Goal: Information Seeking & Learning: Compare options

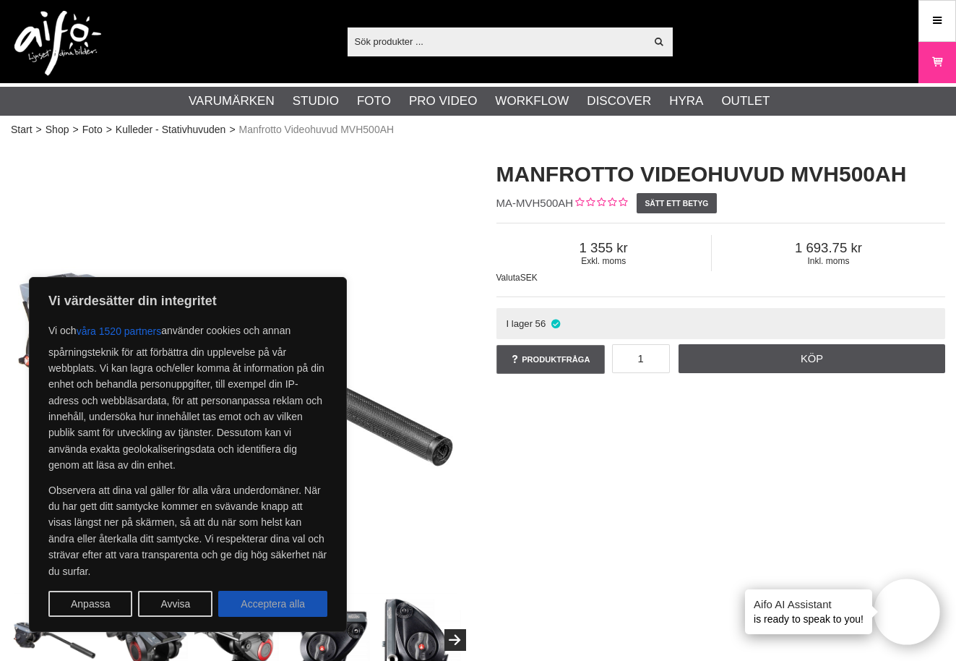
click at [252, 602] on button "Acceptera alla" at bounding box center [272, 603] width 109 height 26
checkbox input "true"
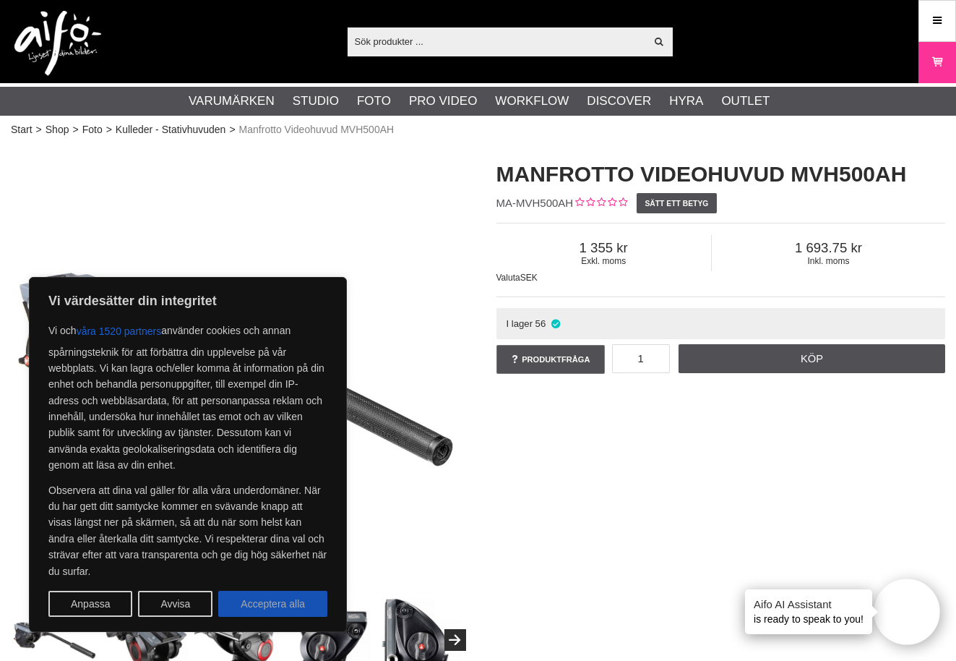
checkbox input "true"
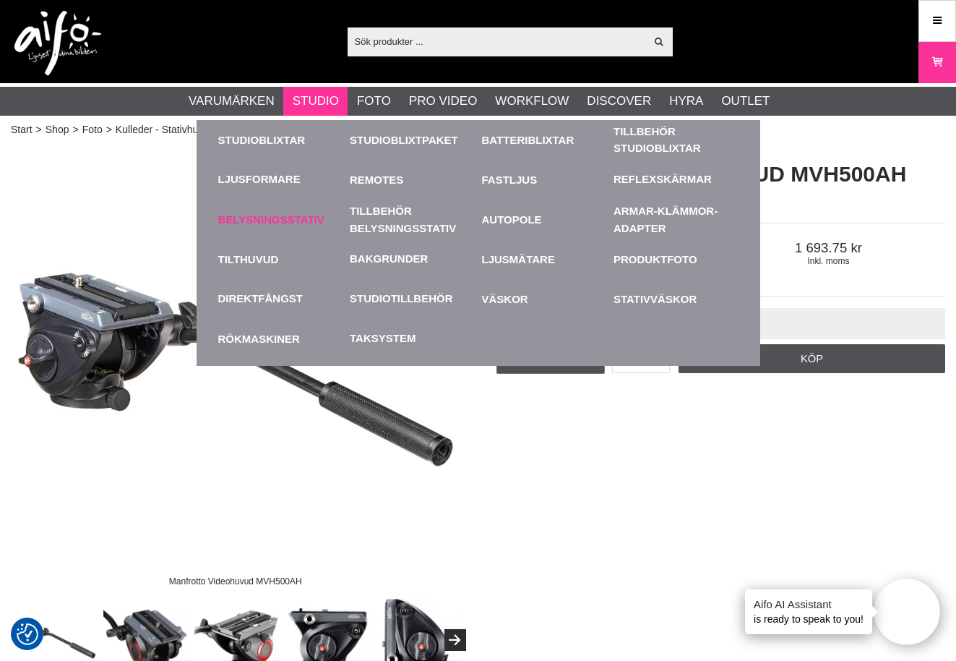
click at [274, 213] on link "Belysningsstativ" at bounding box center [280, 219] width 125 height 40
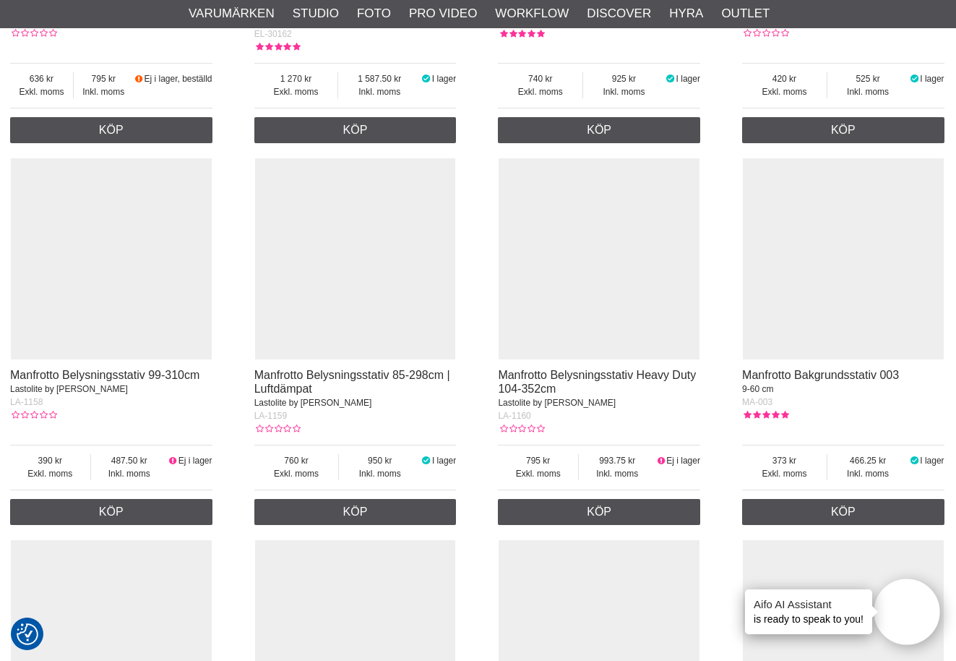
scroll to position [1147, 1]
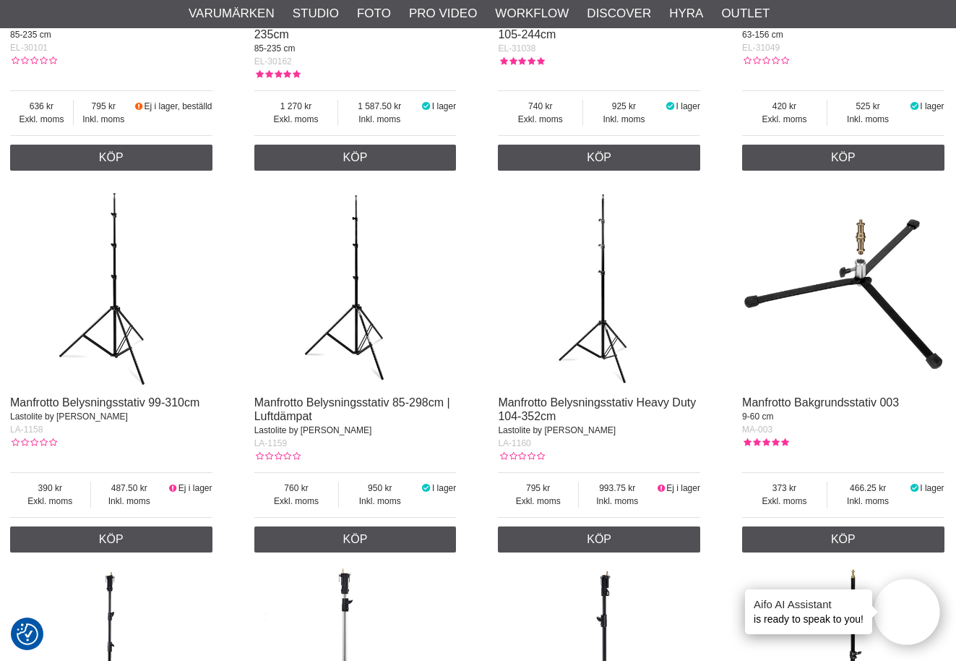
click at [601, 325] on img at bounding box center [599, 286] width 202 height 202
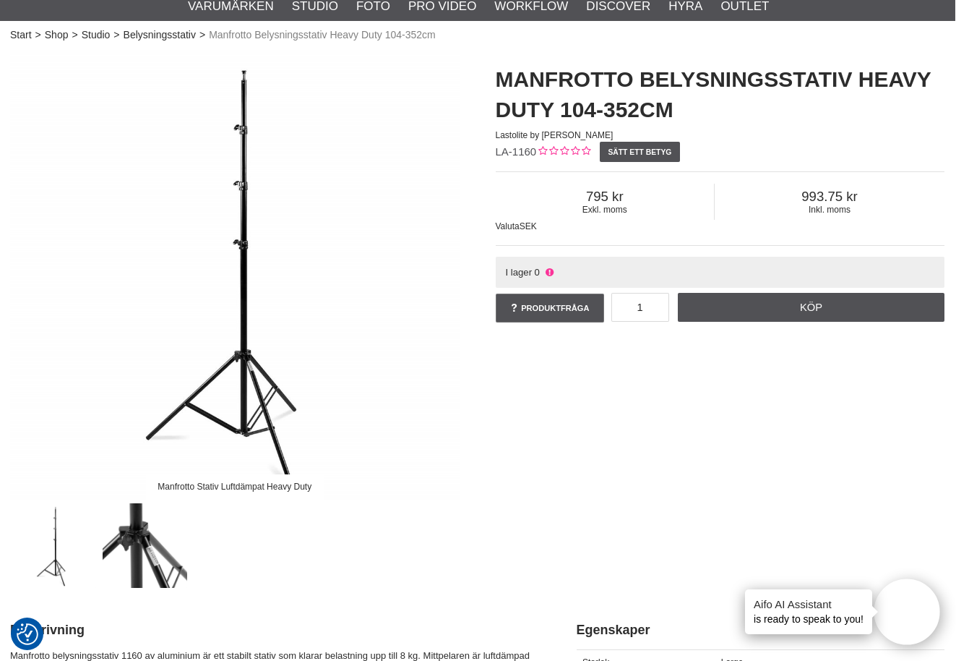
scroll to position [49, 1]
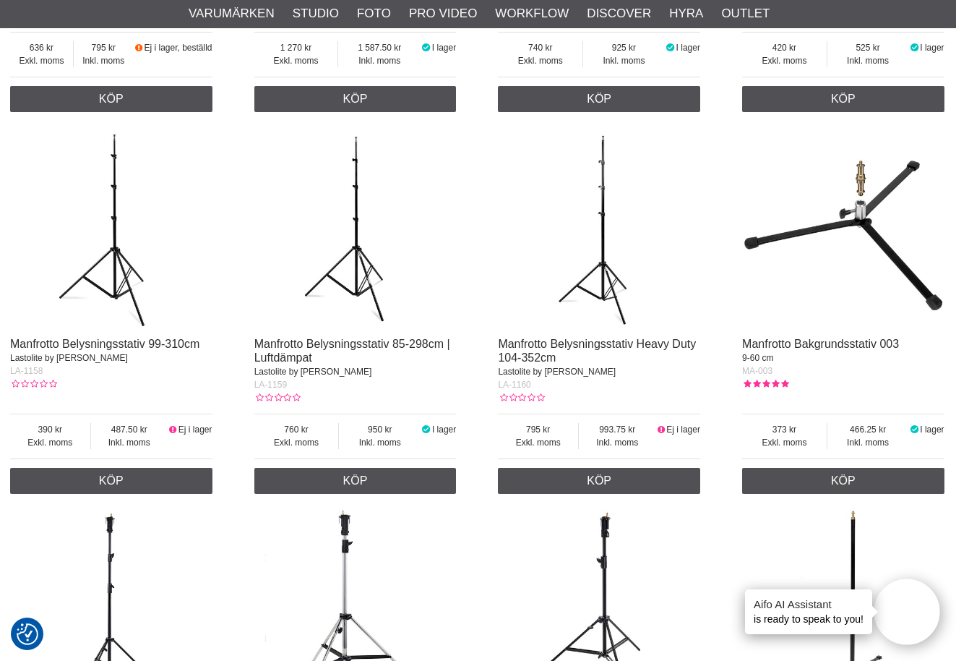
scroll to position [1240, 1]
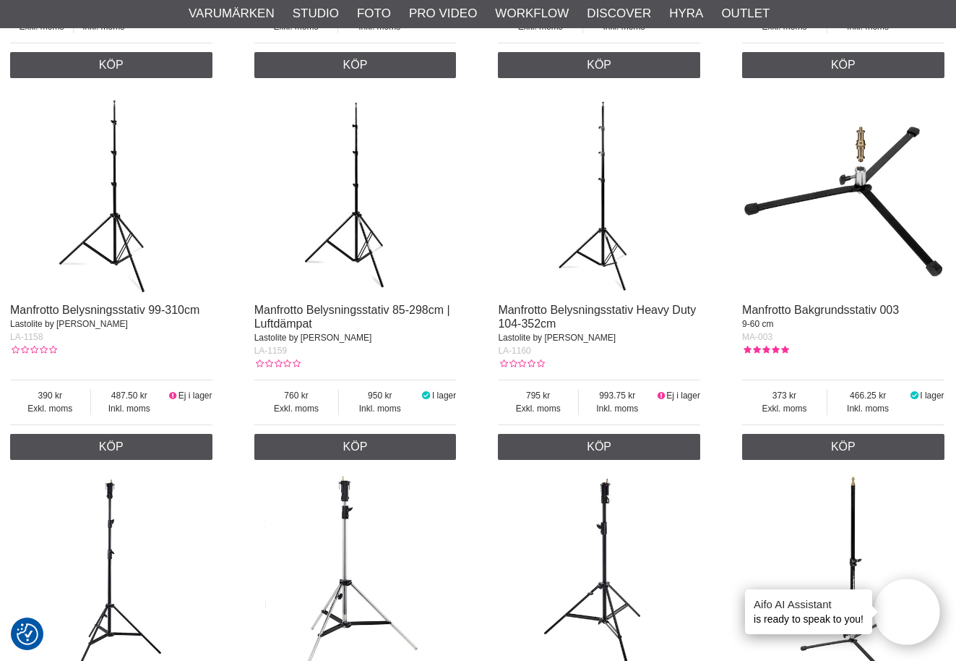
click at [353, 218] on img at bounding box center [355, 194] width 202 height 202
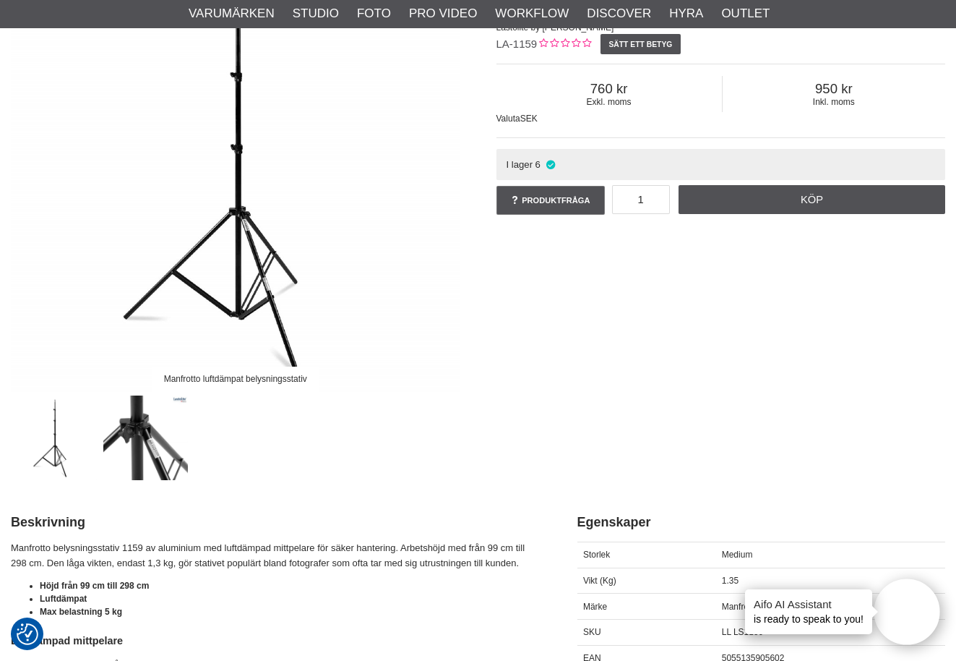
scroll to position [190, 0]
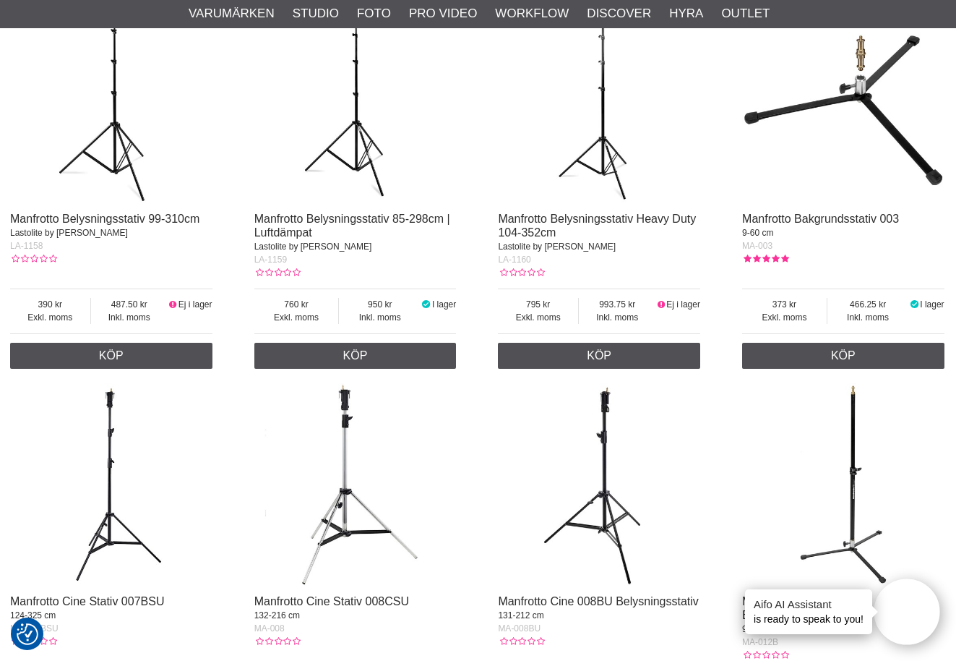
scroll to position [1336, 1]
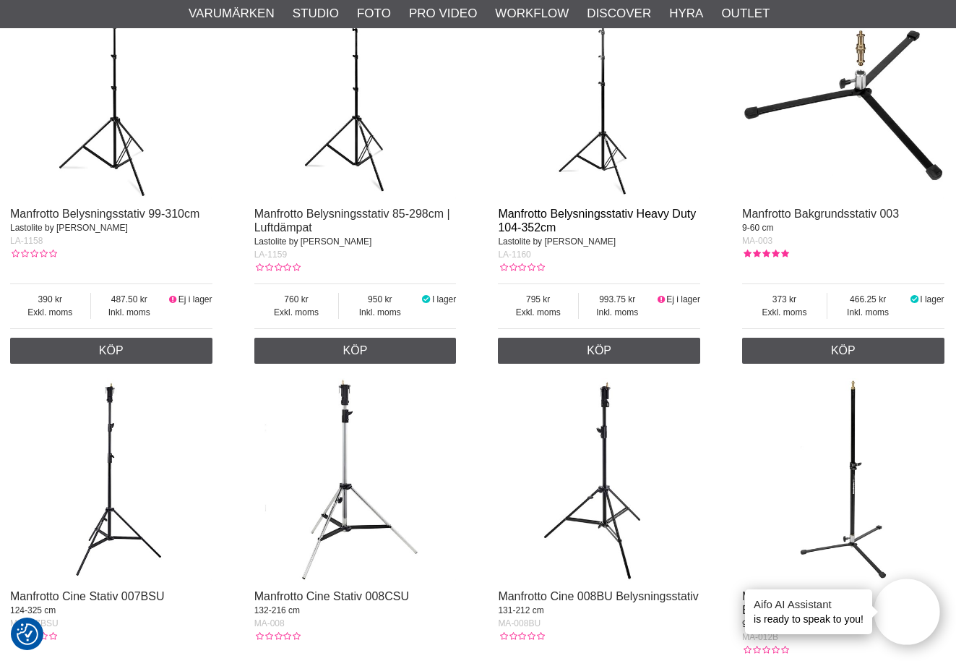
click at [596, 215] on link "Manfrotto Belysningsstativ Heavy Duty 104-352cm" at bounding box center [597, 220] width 198 height 26
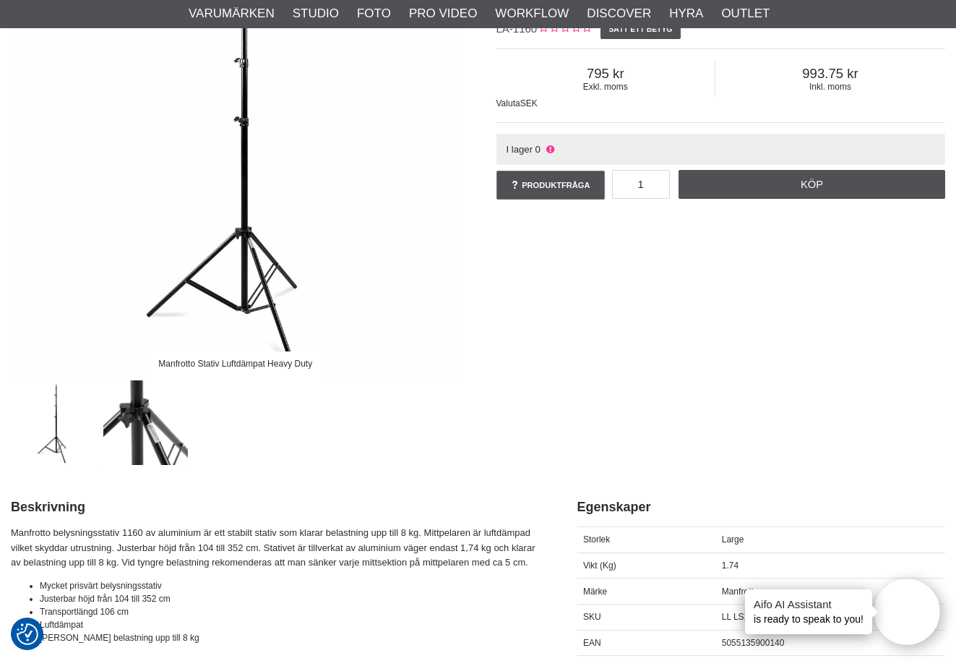
scroll to position [267, 0]
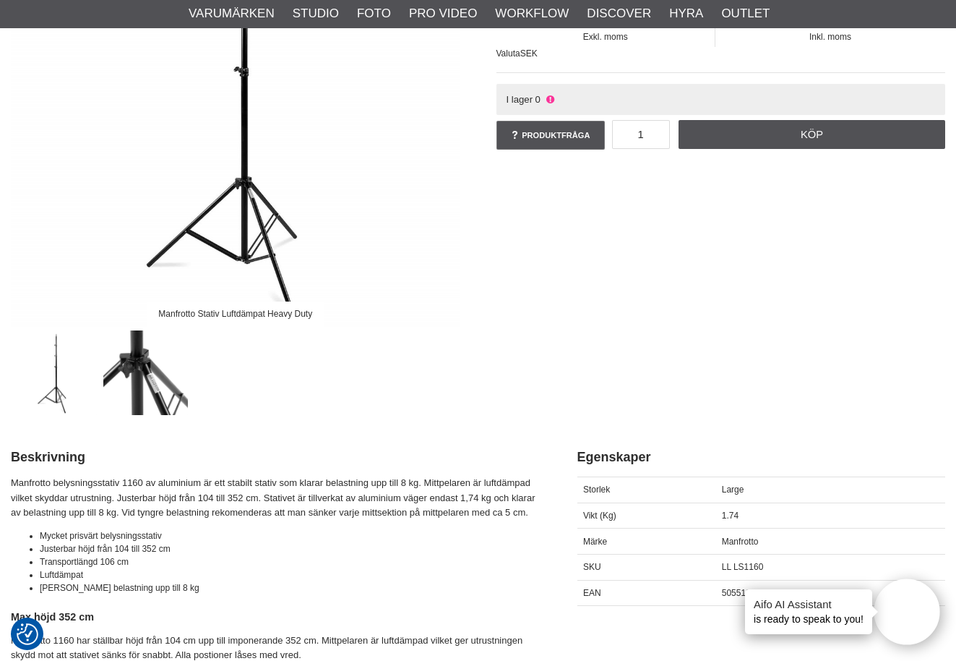
click at [147, 374] on img at bounding box center [145, 372] width 85 height 85
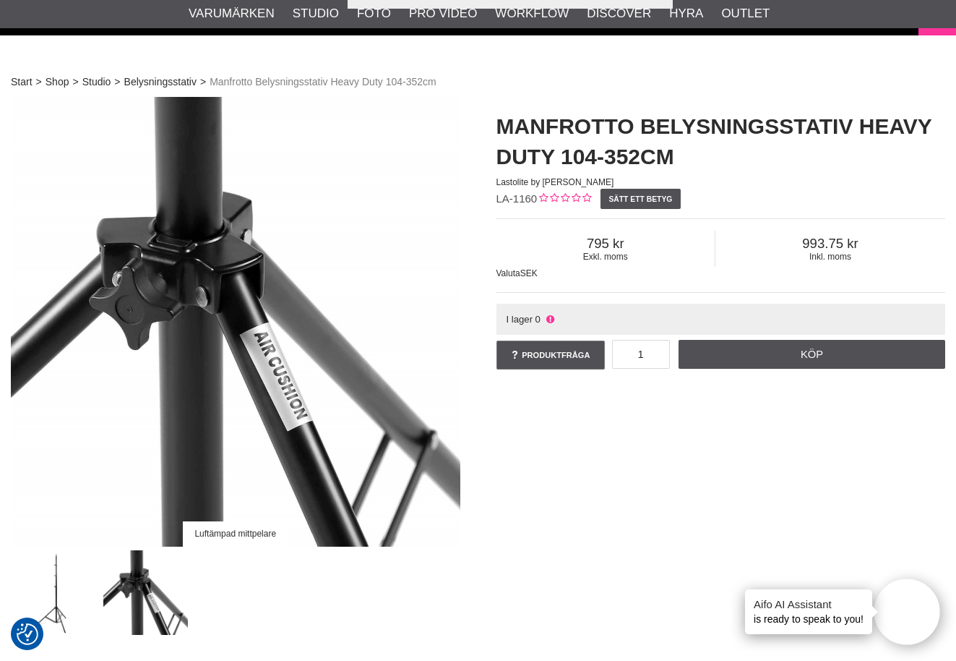
scroll to position [140, 0]
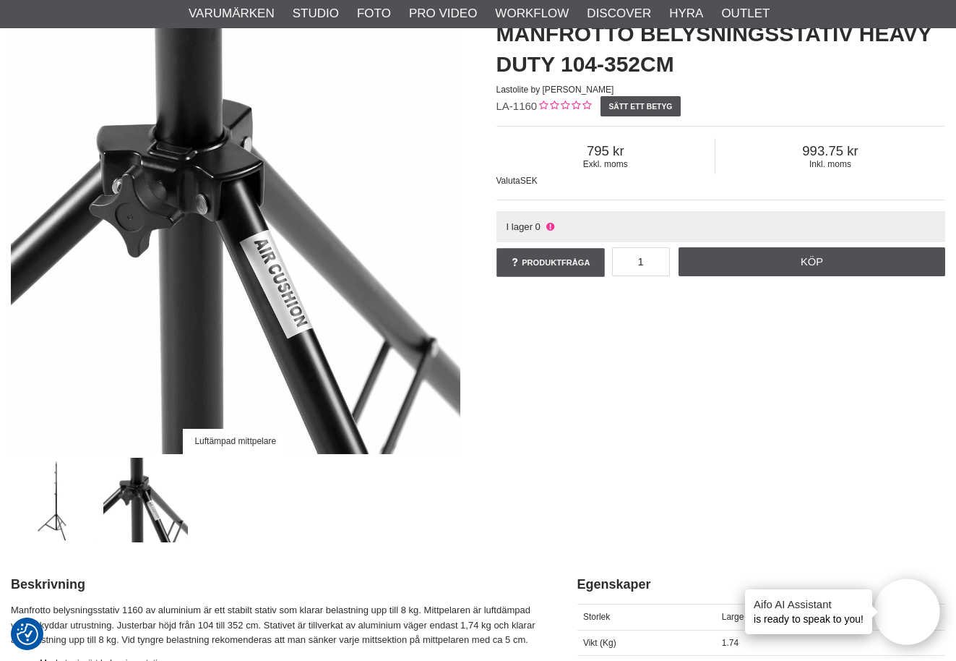
click at [59, 525] on img at bounding box center [54, 500] width 85 height 85
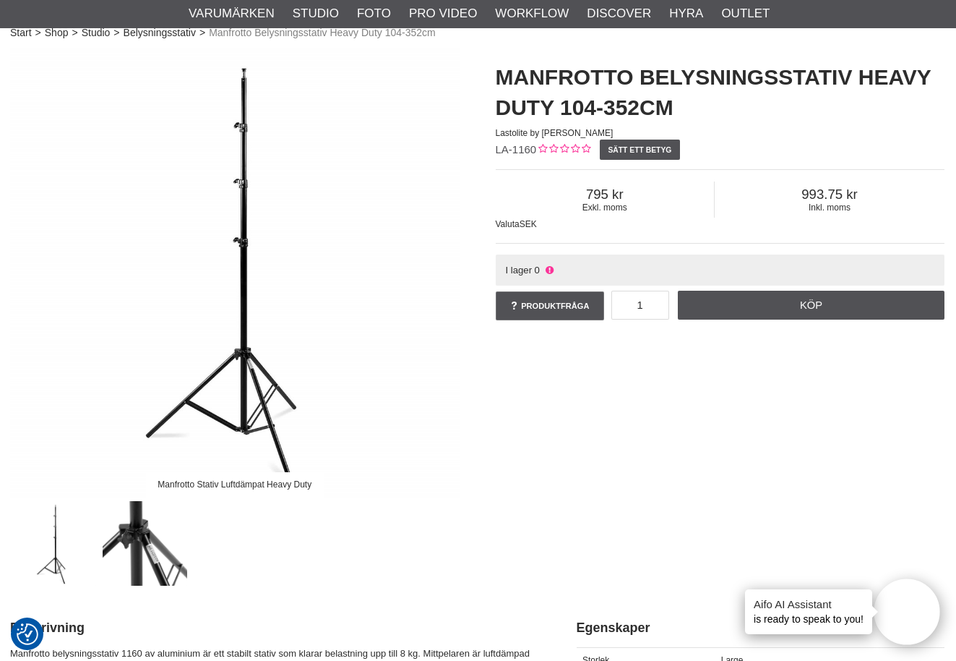
scroll to position [80, 1]
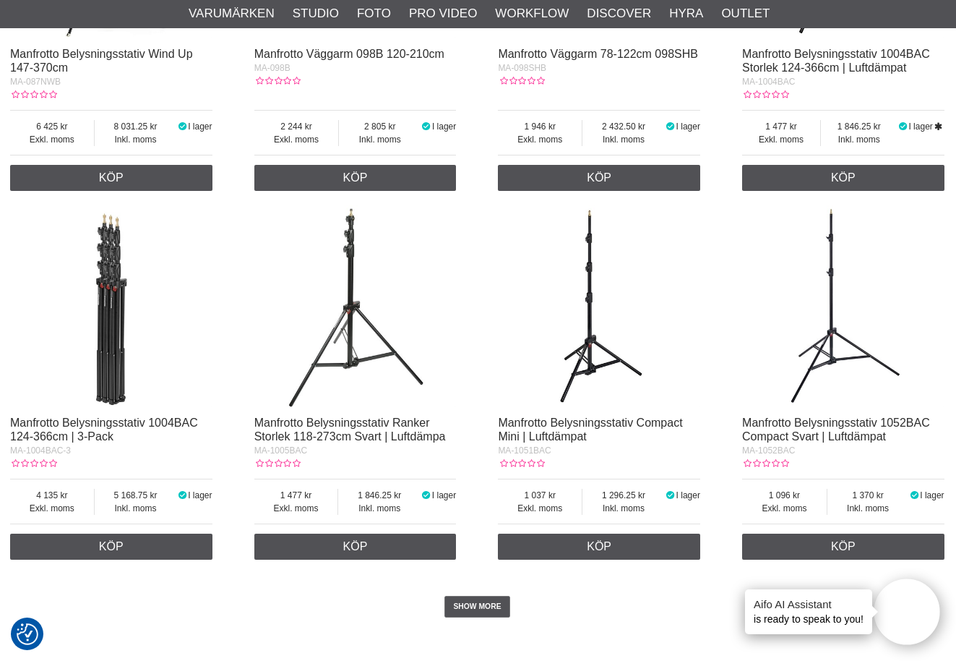
scroll to position [2704, 1]
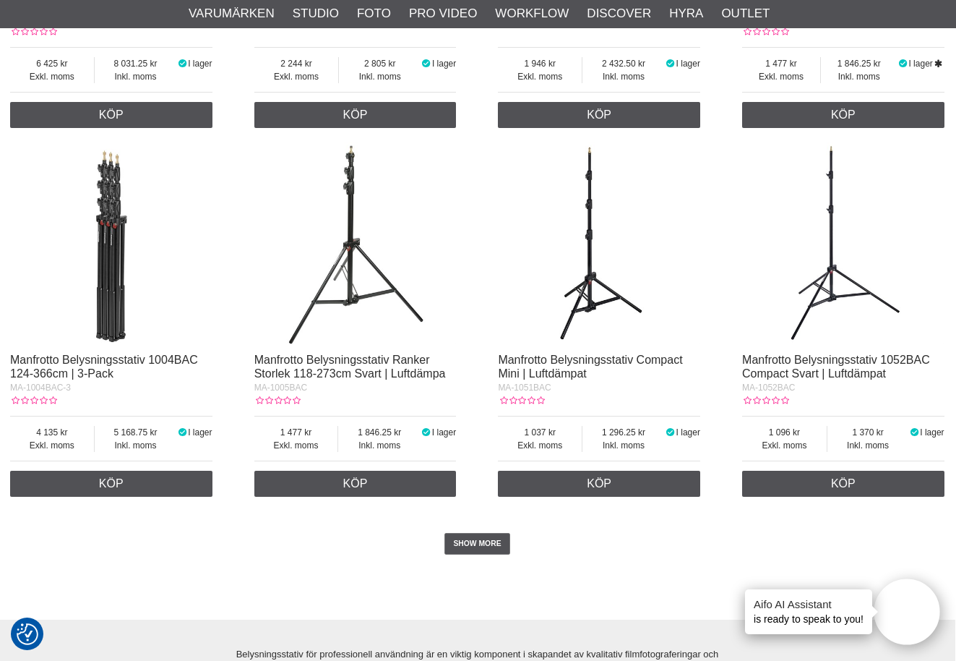
click at [589, 286] on img at bounding box center [599, 243] width 202 height 202
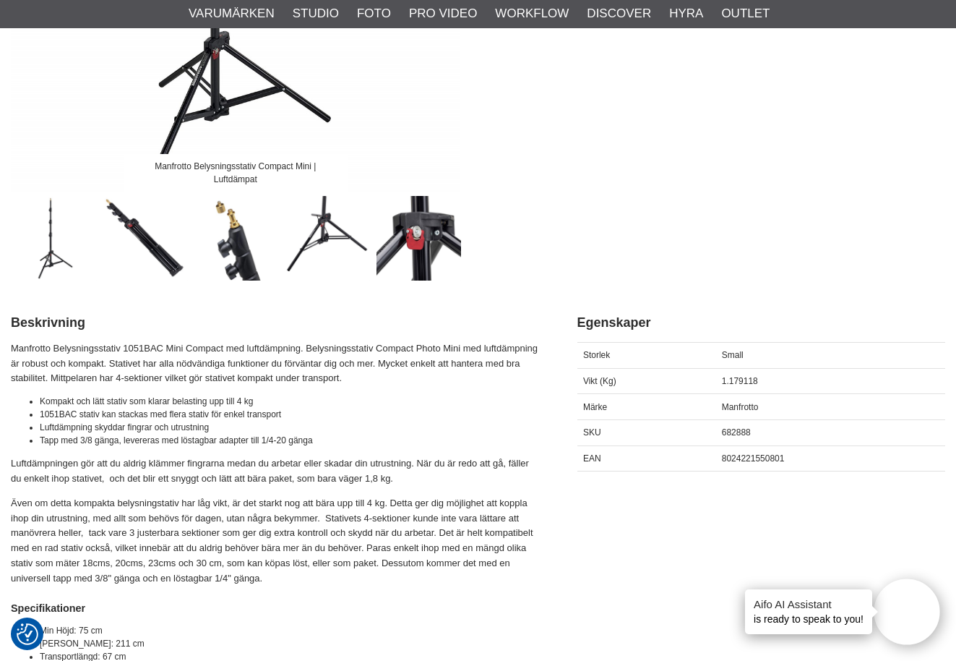
scroll to position [407, 0]
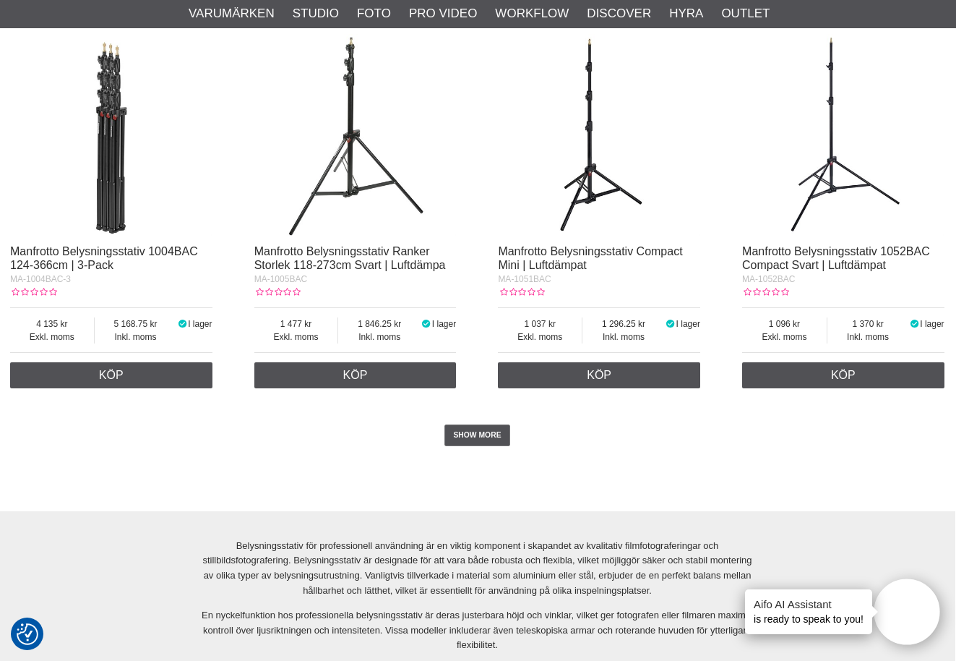
scroll to position [2809, 1]
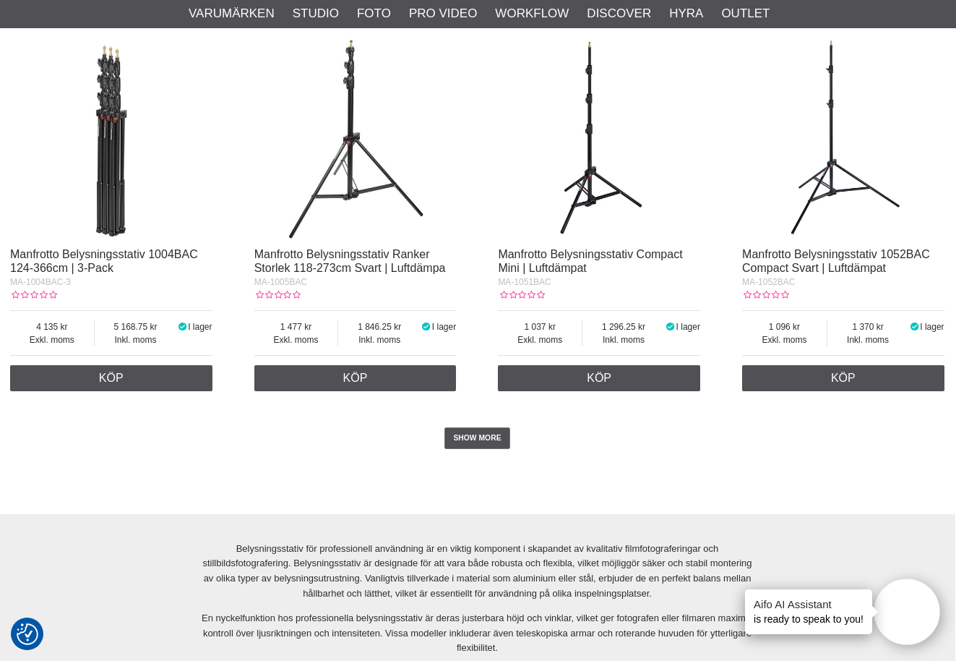
click at [353, 164] on img at bounding box center [355, 138] width 202 height 202
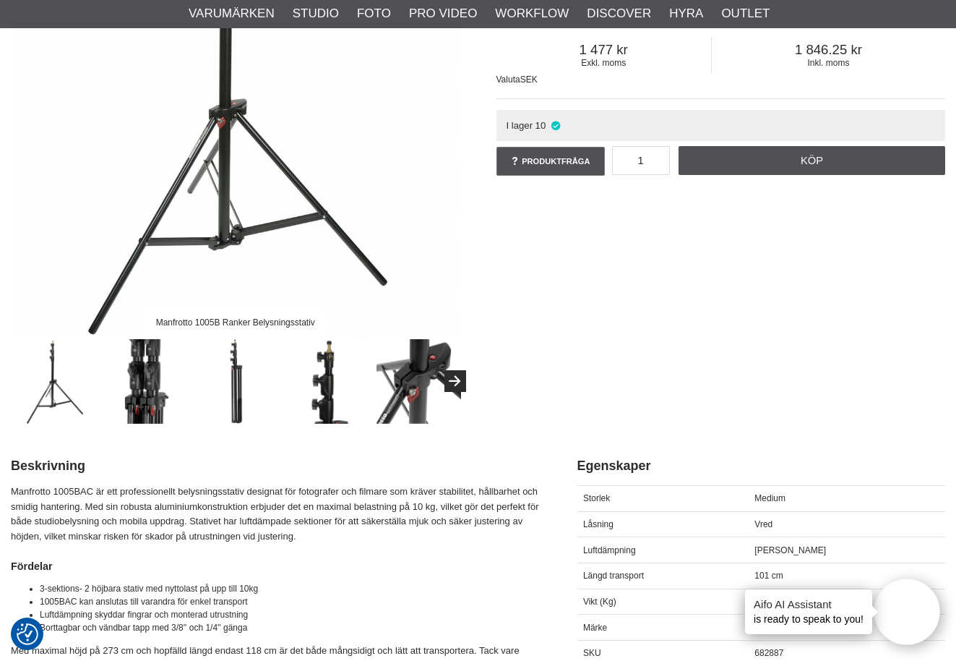
scroll to position [265, 0]
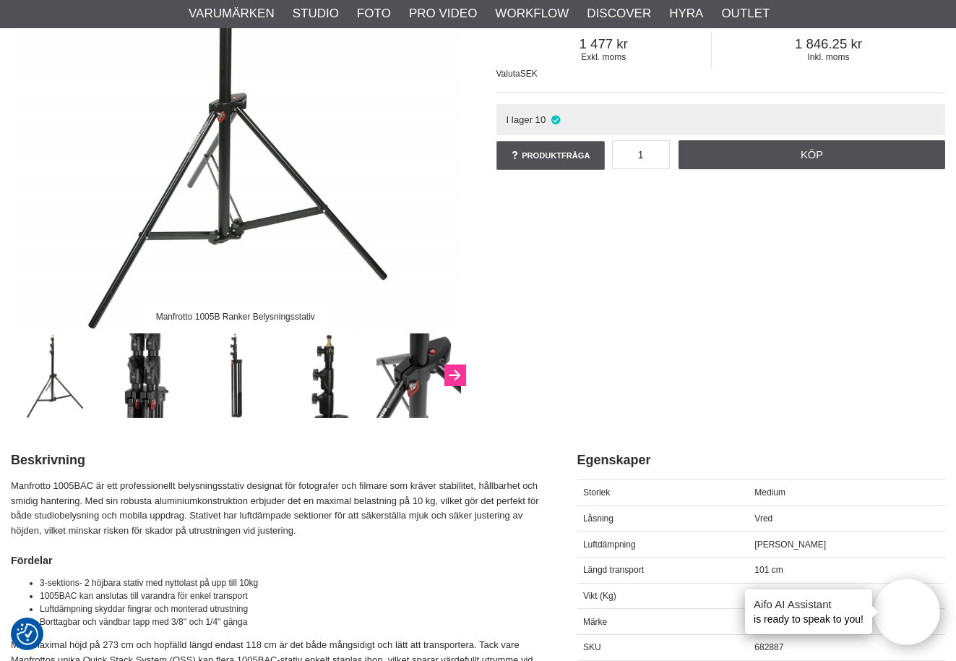
click at [453, 371] on button "Next" at bounding box center [455, 375] width 22 height 22
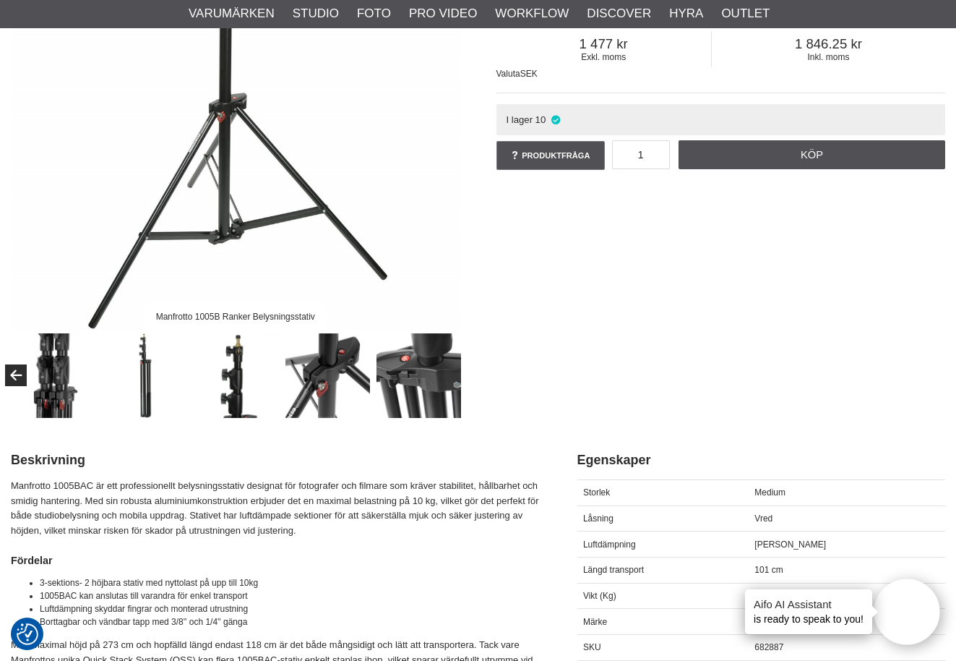
click at [453, 371] on img at bounding box center [419, 375] width 85 height 85
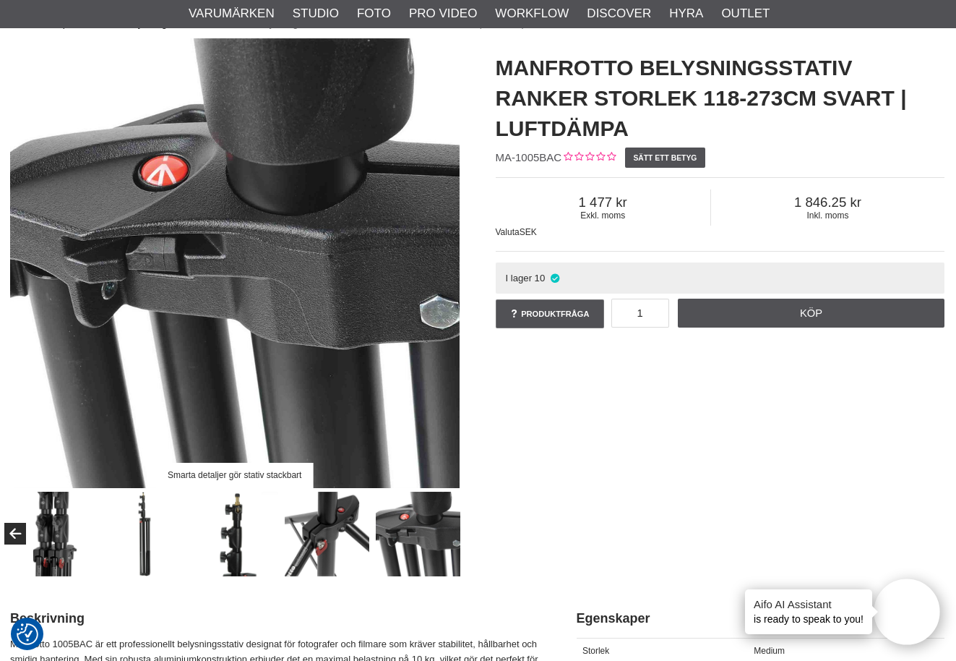
scroll to position [110, 1]
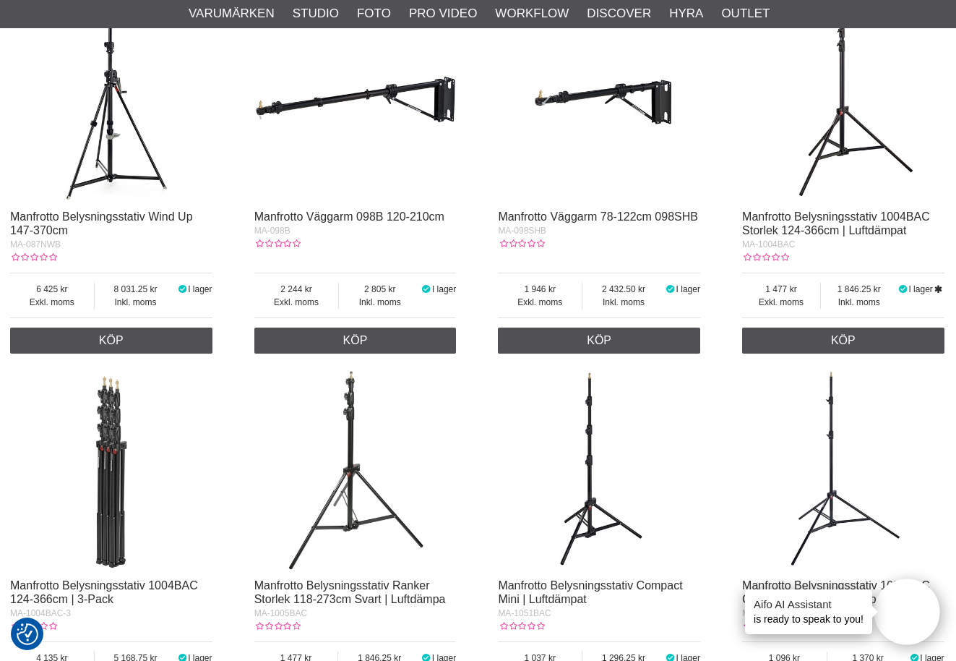
scroll to position [2474, 1]
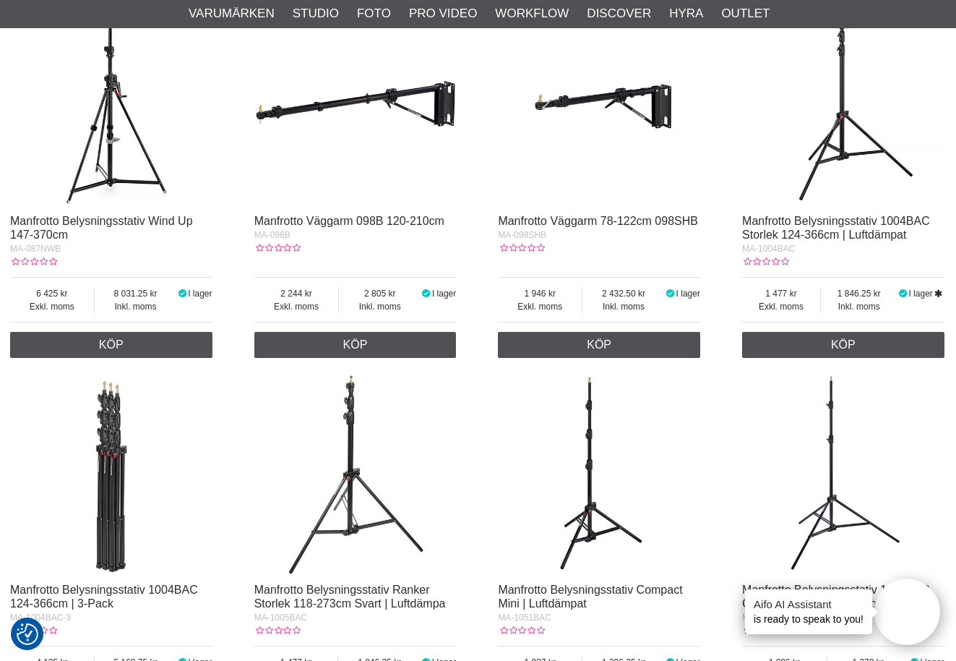
click at [851, 120] on img at bounding box center [843, 105] width 202 height 202
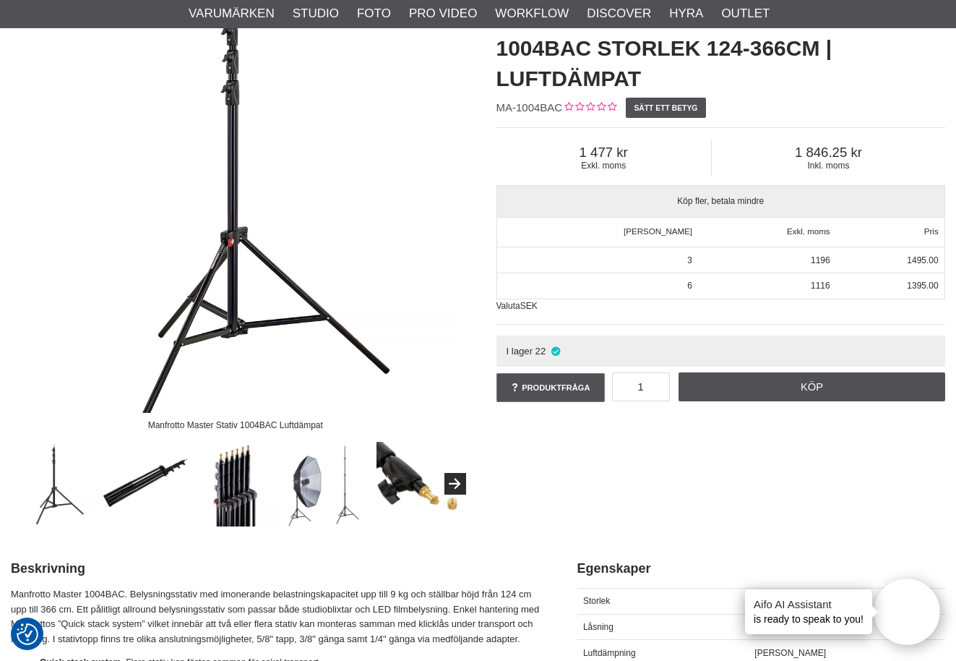
scroll to position [222, 0]
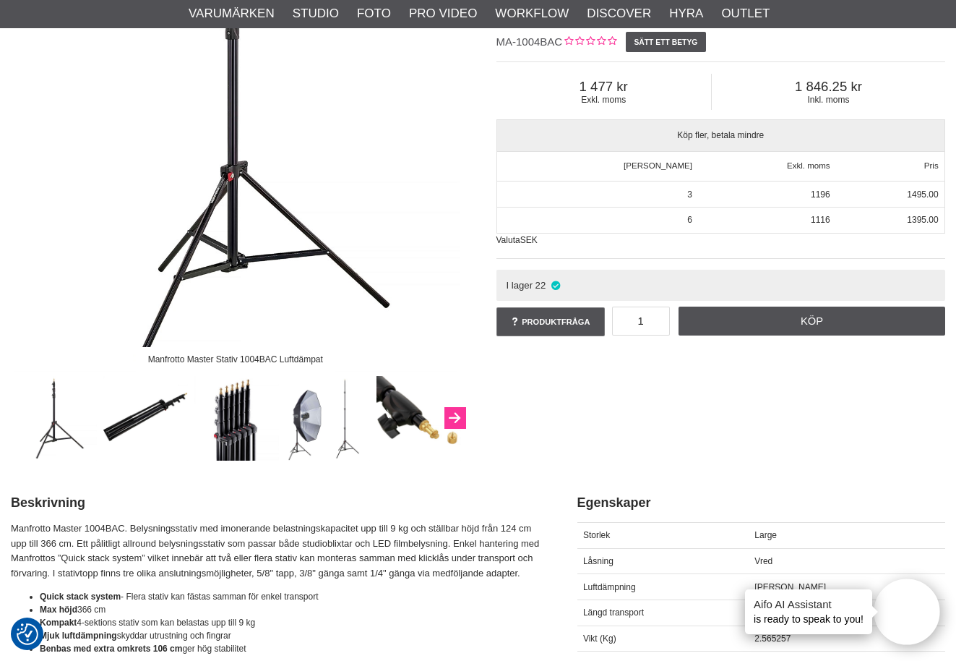
click at [453, 416] on button "Next" at bounding box center [455, 418] width 22 height 22
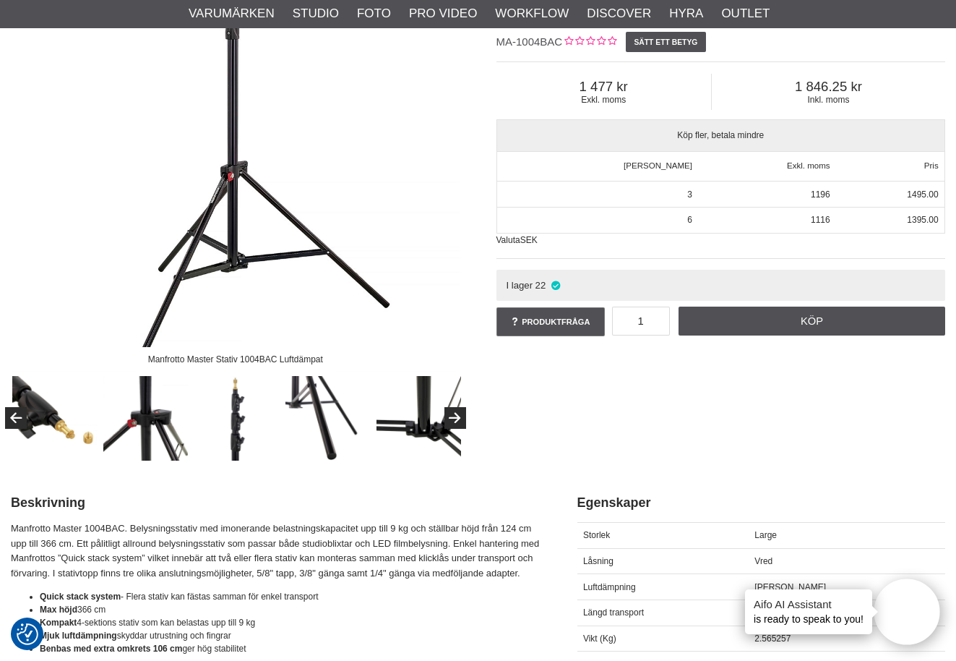
click at [322, 418] on img at bounding box center [327, 418] width 85 height 85
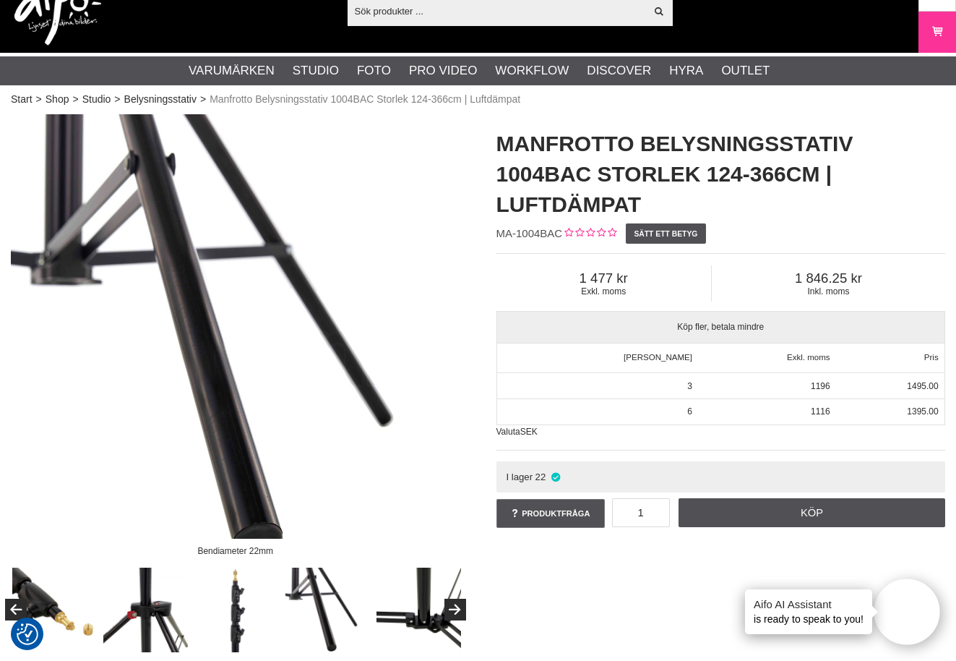
scroll to position [25, 1]
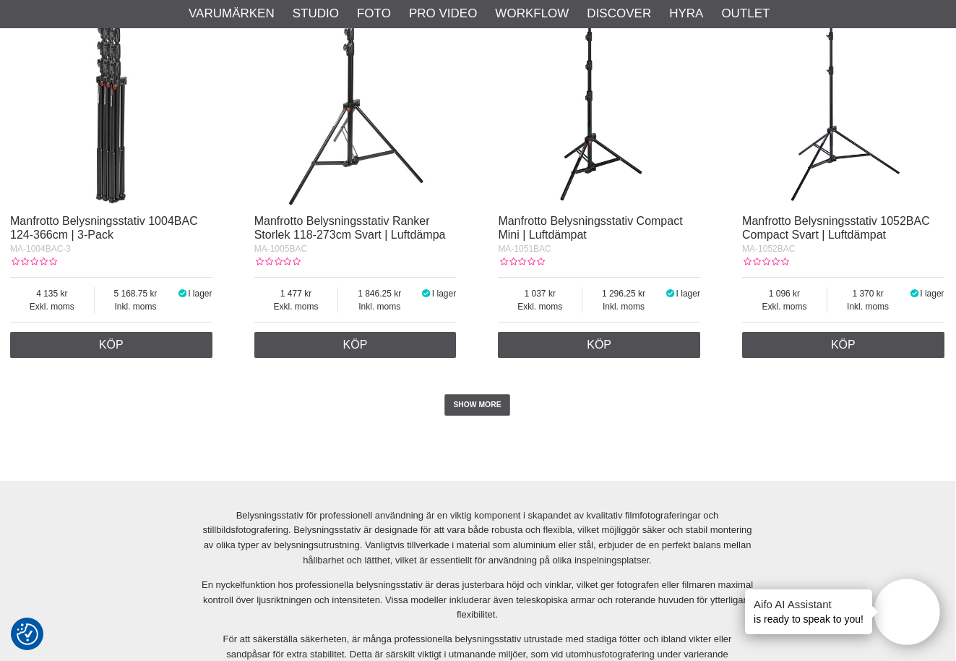
scroll to position [2847, 1]
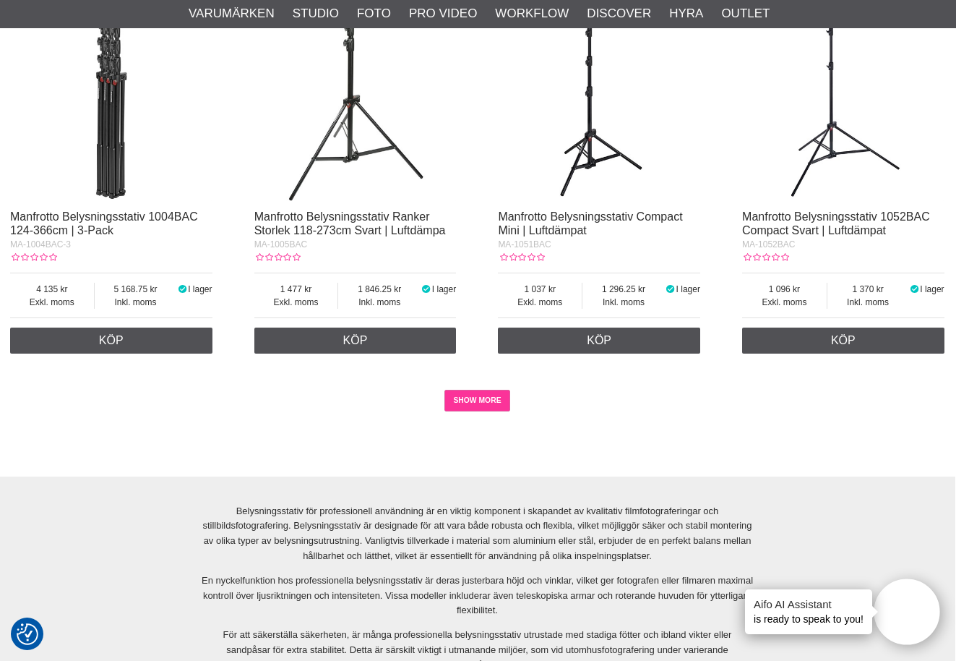
click at [489, 404] on link "SHOW MORE" at bounding box center [477, 401] width 66 height 22
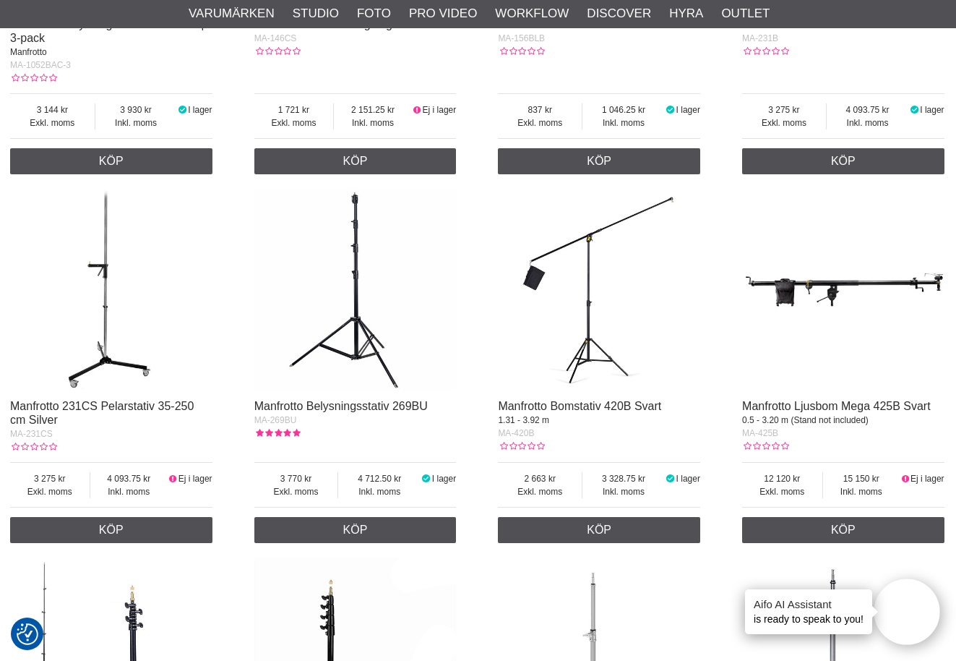
scroll to position [3405, 1]
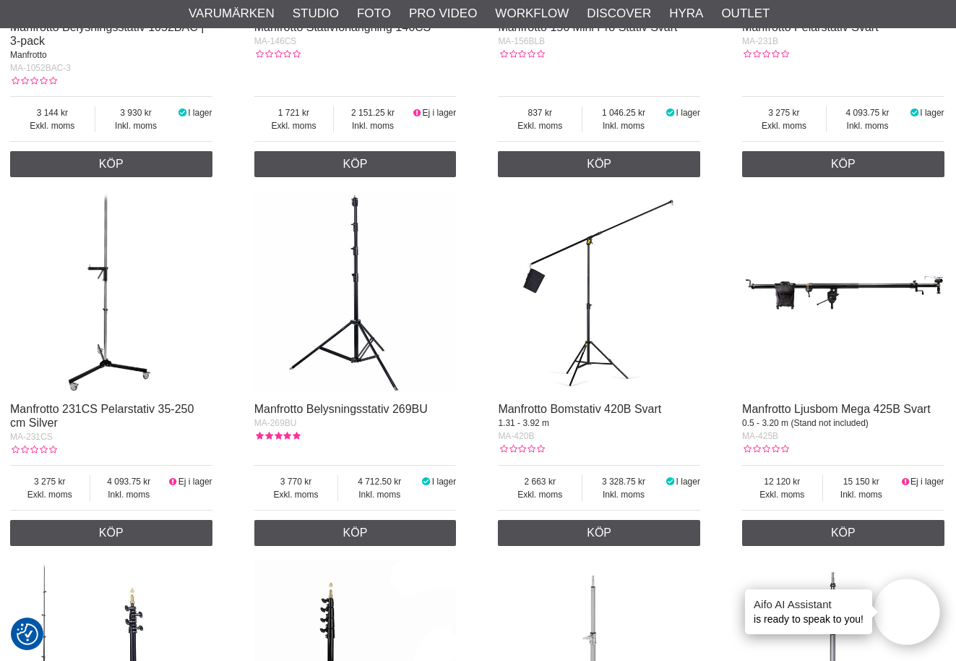
click at [588, 344] on img at bounding box center [599, 293] width 202 height 202
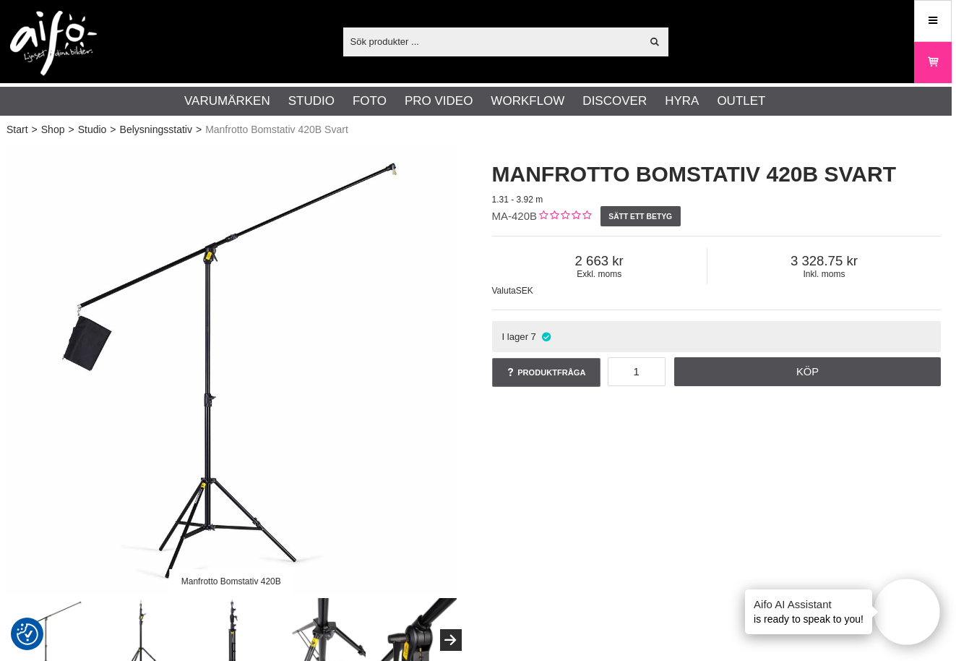
scroll to position [0, 4]
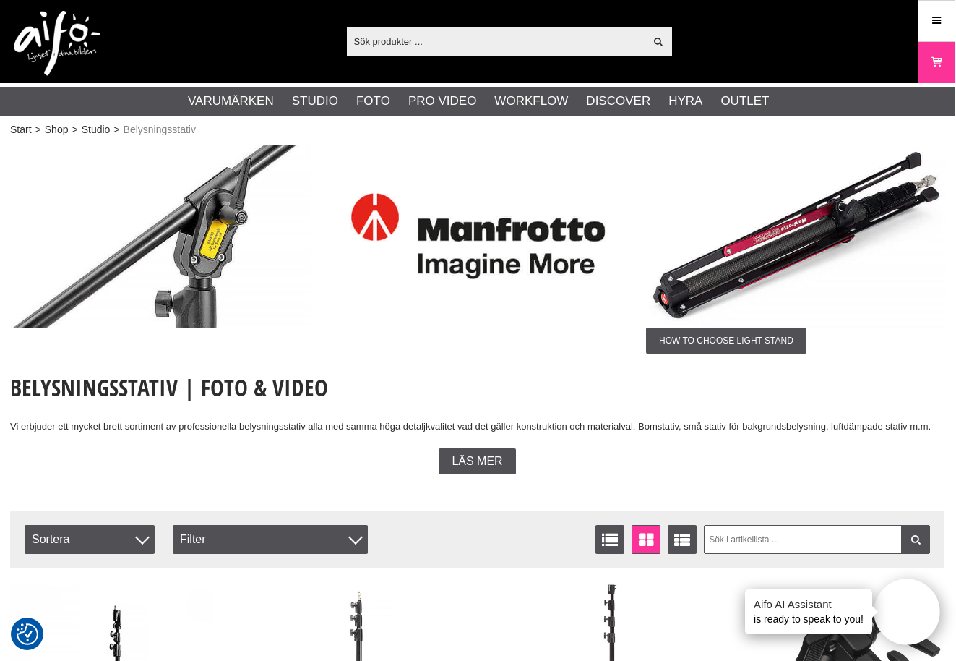
scroll to position [0, 1]
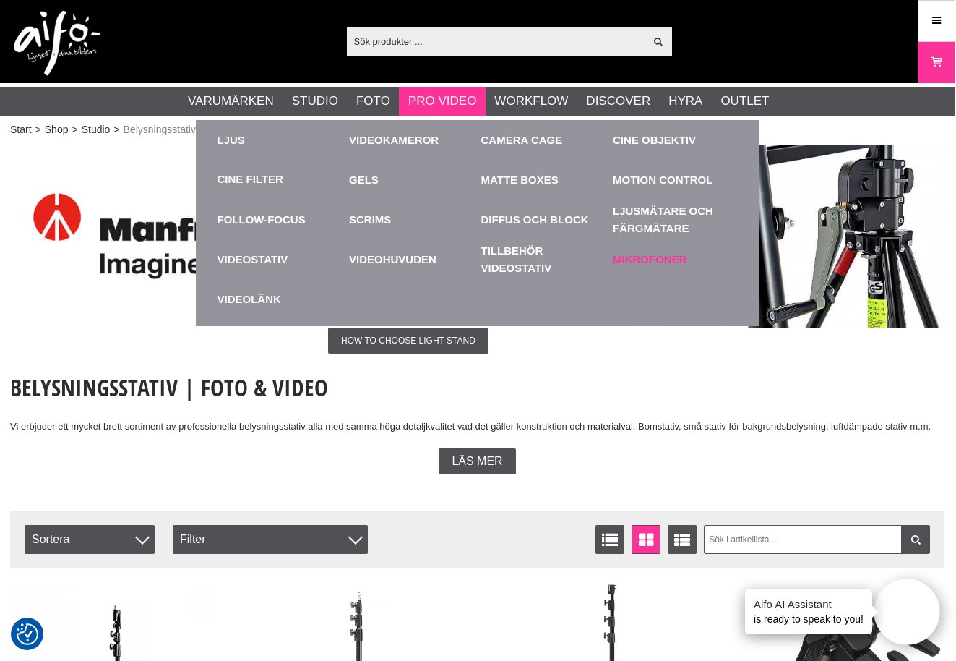
click at [632, 256] on link "Mikrofoner" at bounding box center [675, 259] width 125 height 40
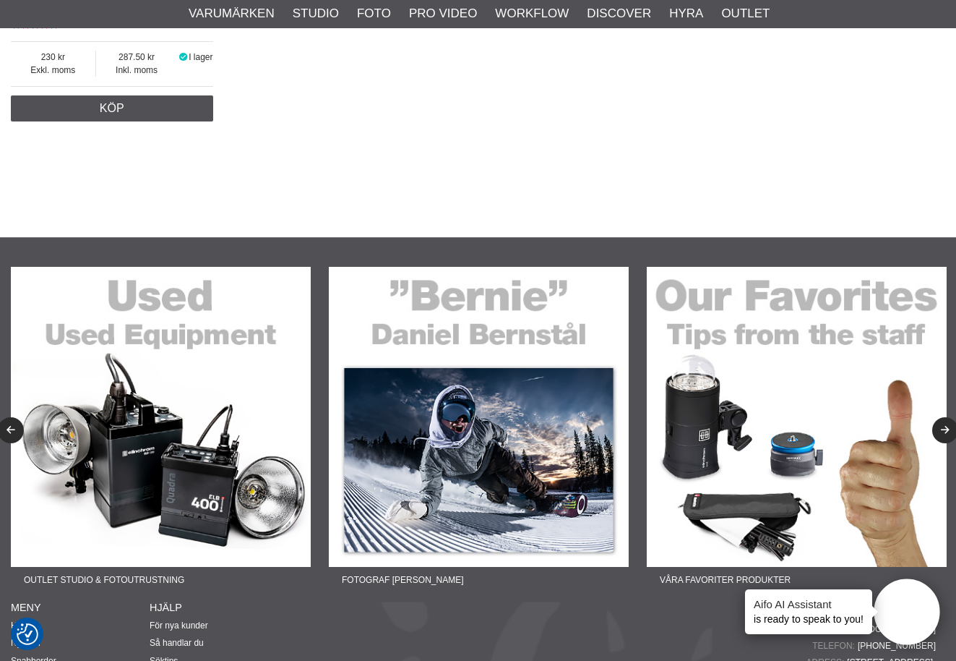
scroll to position [1352, 0]
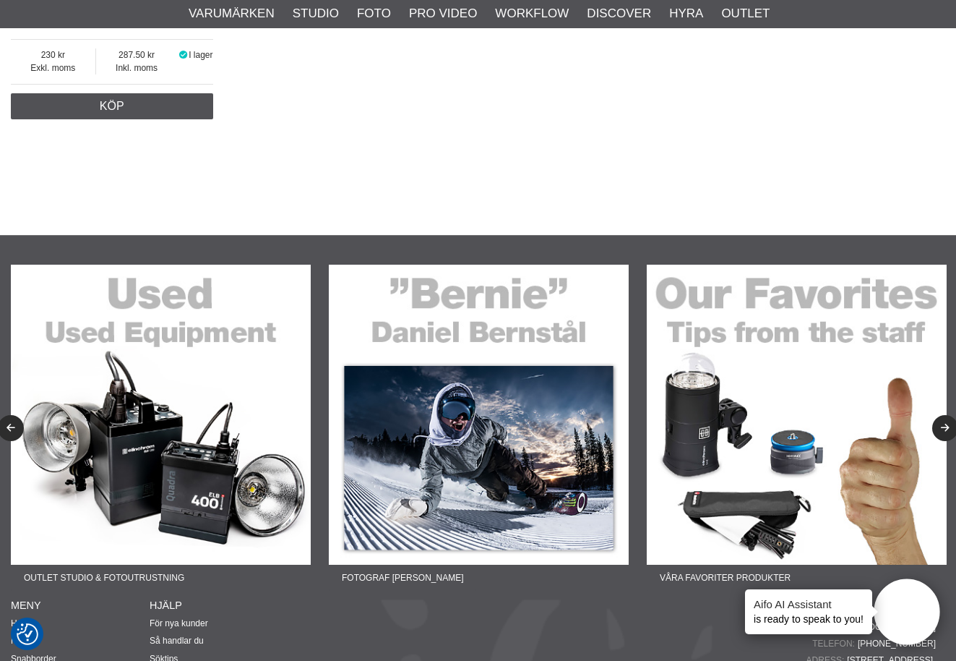
click at [198, 335] on img at bounding box center [161, 415] width 300 height 300
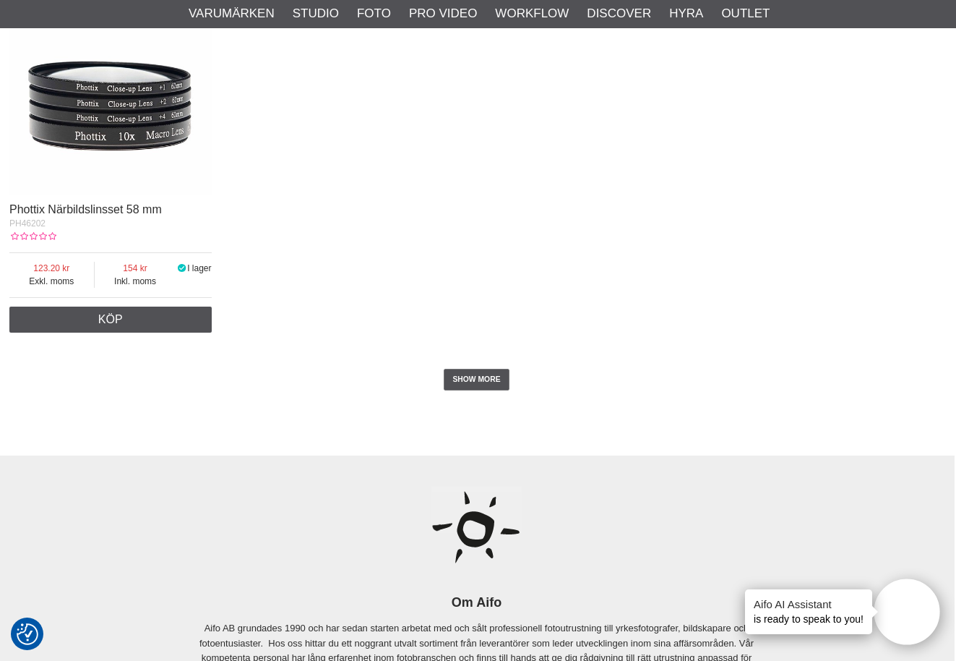
scroll to position [2715, 1]
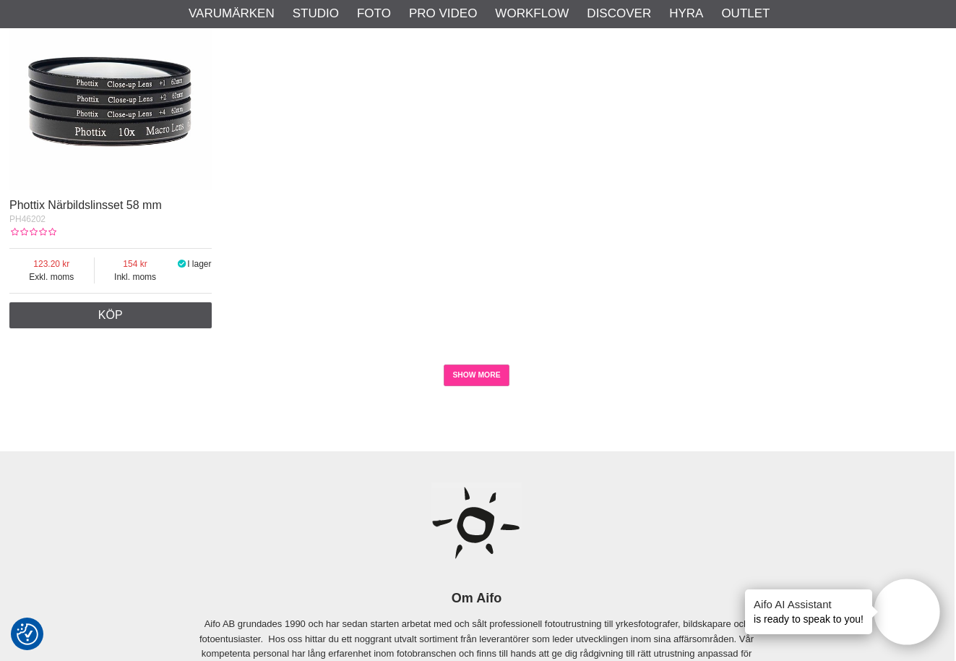
click at [480, 377] on link "SHOW MORE" at bounding box center [477, 375] width 66 height 22
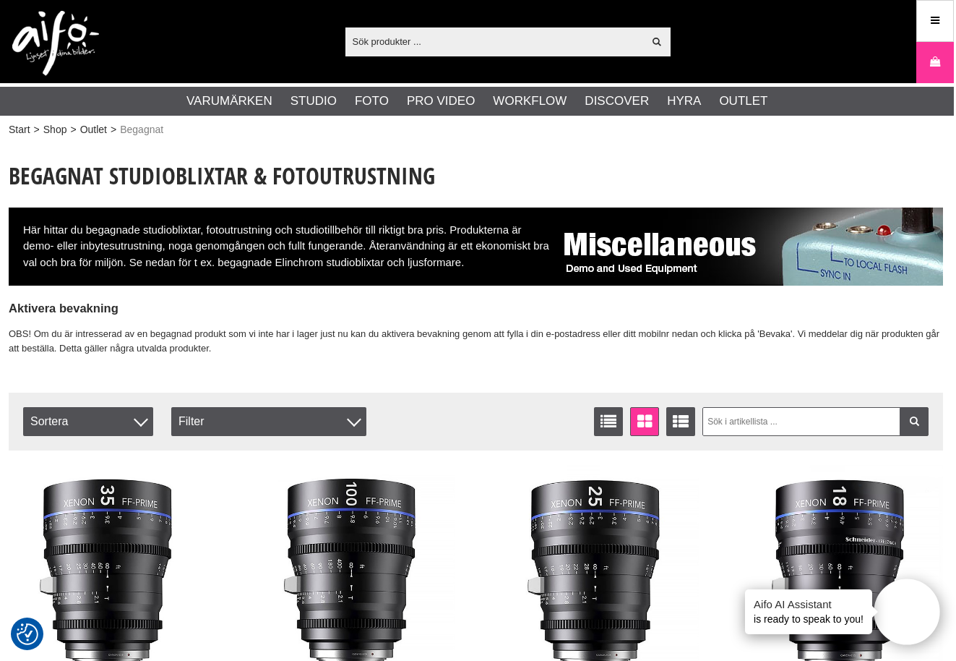
scroll to position [0, 2]
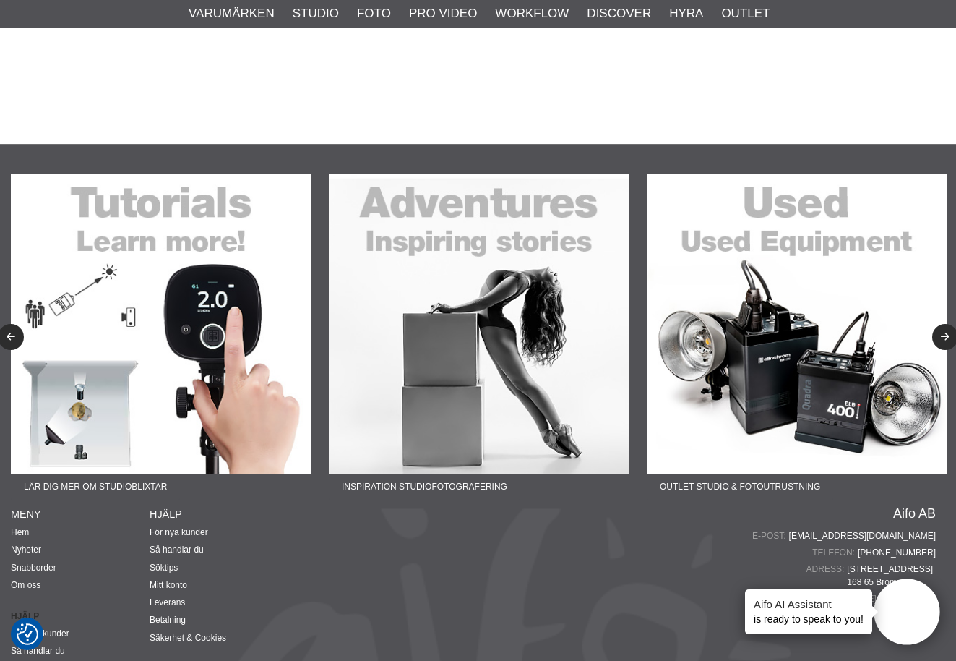
scroll to position [1446, 0]
